Goal: Information Seeking & Learning: Learn about a topic

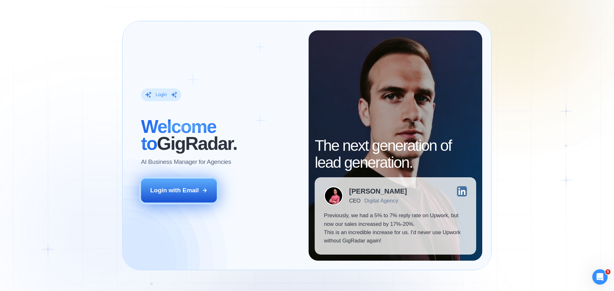
click at [191, 197] on button "Login with Email" at bounding box center [179, 191] width 76 height 24
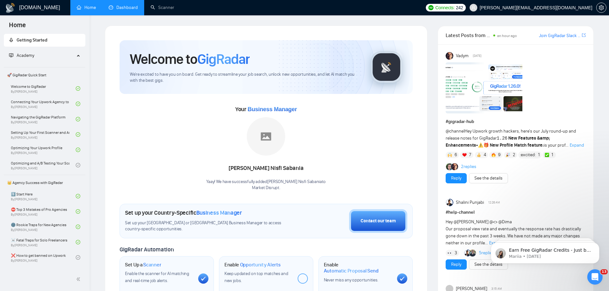
click at [118, 10] on link "Dashboard" at bounding box center [123, 7] width 29 height 5
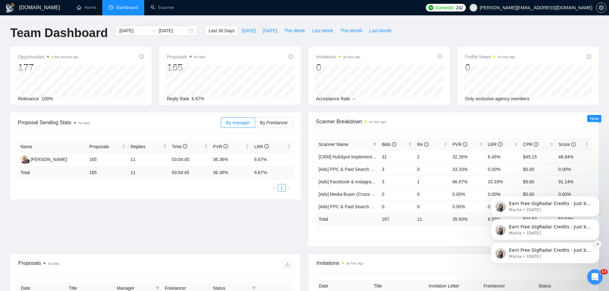
click at [598, 245] on icon "Dismiss notification" at bounding box center [598, 245] width 4 height 4
click at [598, 246] on icon "Dismiss notification" at bounding box center [598, 245] width 4 height 4
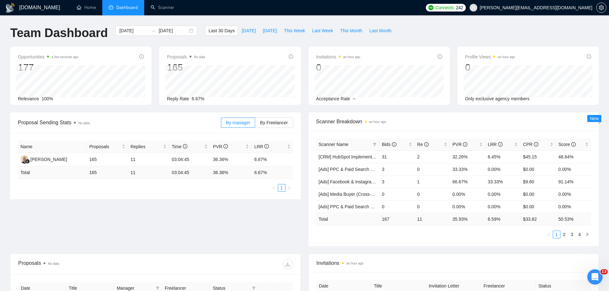
click at [228, 224] on div "Proposal Sending Stats No data By manager By Freelancer Name Proposals Replies …" at bounding box center [304, 183] width 596 height 141
drag, startPoint x: 228, startPoint y: 224, endPoint x: 188, endPoint y: 225, distance: 40.6
click at [188, 225] on div "Proposal Sending Stats No data By manager By Freelancer Name Proposals Replies …" at bounding box center [304, 183] width 596 height 141
click at [242, 32] on span "Today" at bounding box center [249, 30] width 14 height 7
type input "2025-08-21"
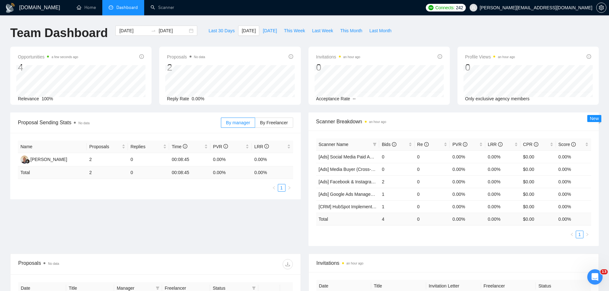
scroll to position [120, 0]
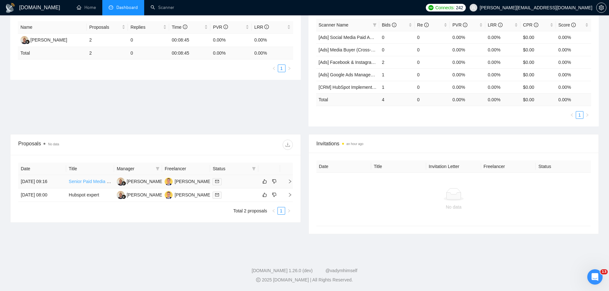
click at [86, 181] on link "Senior Paid Media Specialist (US-Based) – Campaign Management & Audit for E-com…" at bounding box center [168, 181] width 198 height 5
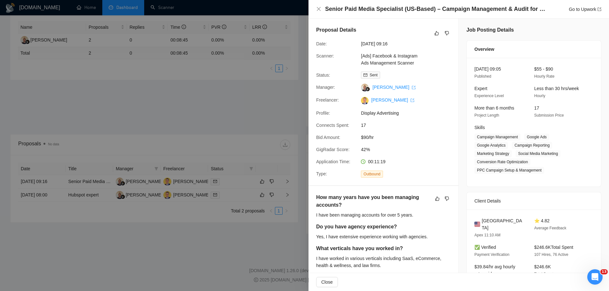
click at [234, 70] on div at bounding box center [304, 145] width 609 height 291
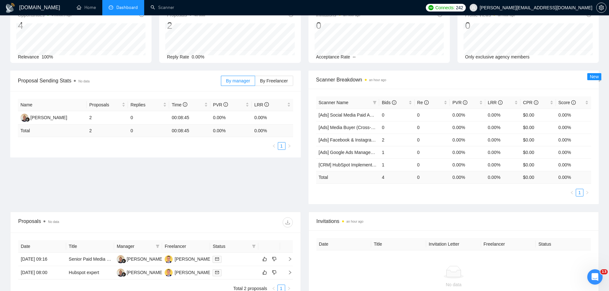
scroll to position [0, 0]
